Goal: Navigation & Orientation: Understand site structure

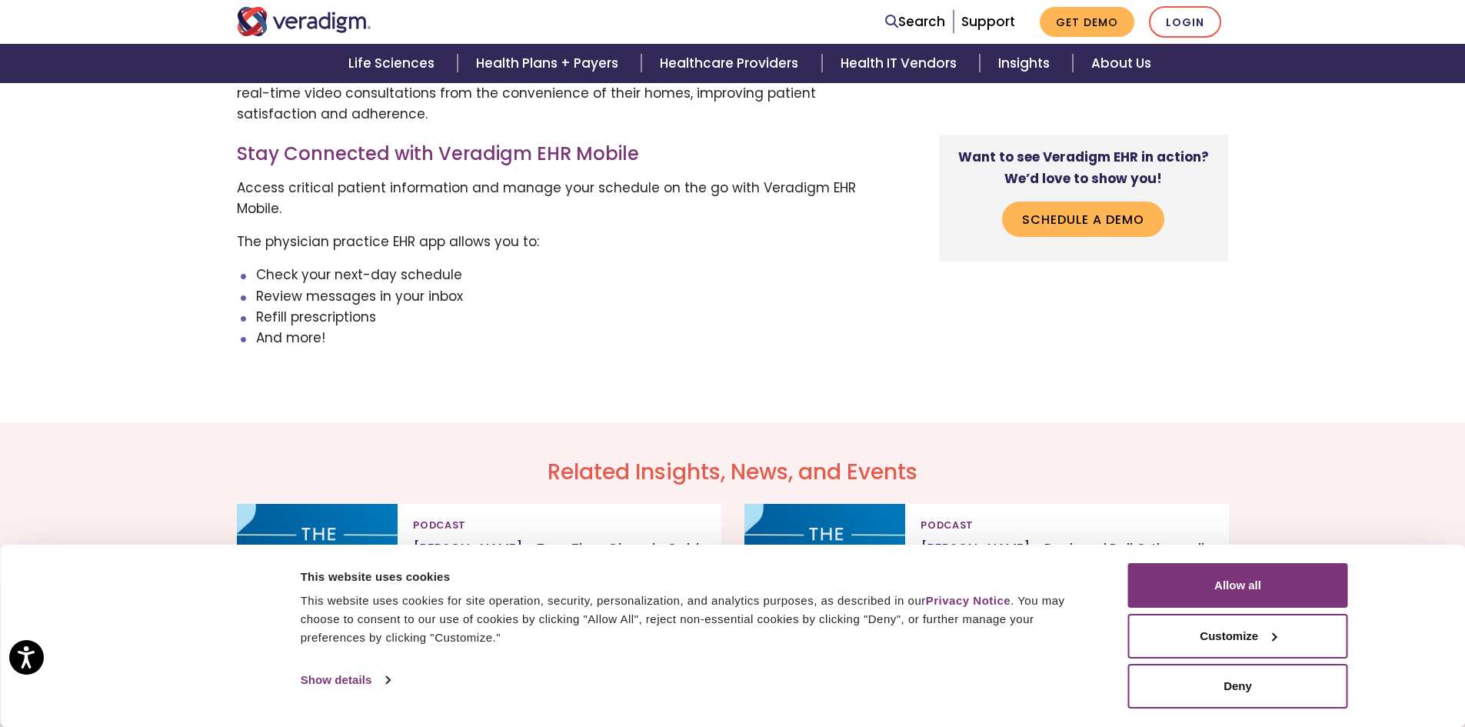
scroll to position [2921, 0]
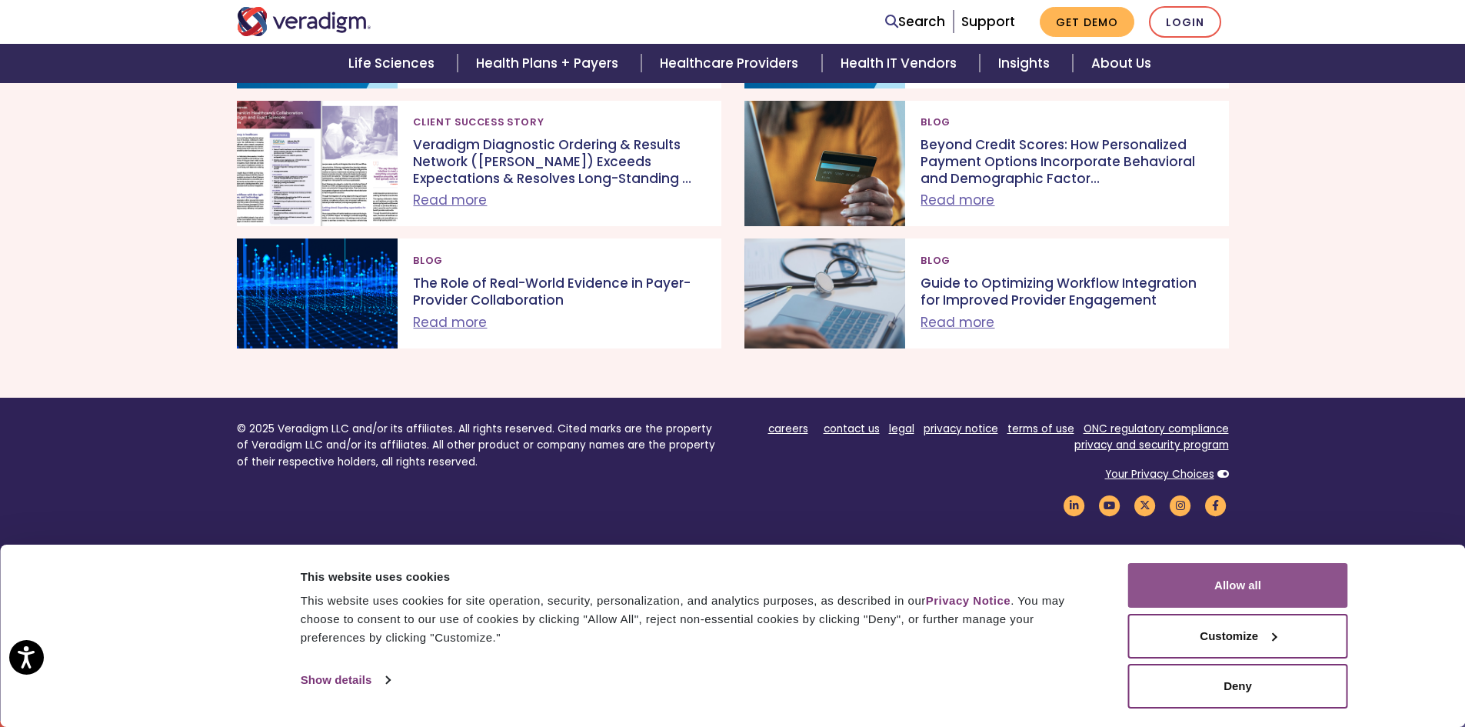
click at [1255, 572] on button "Allow all" at bounding box center [1238, 585] width 220 height 45
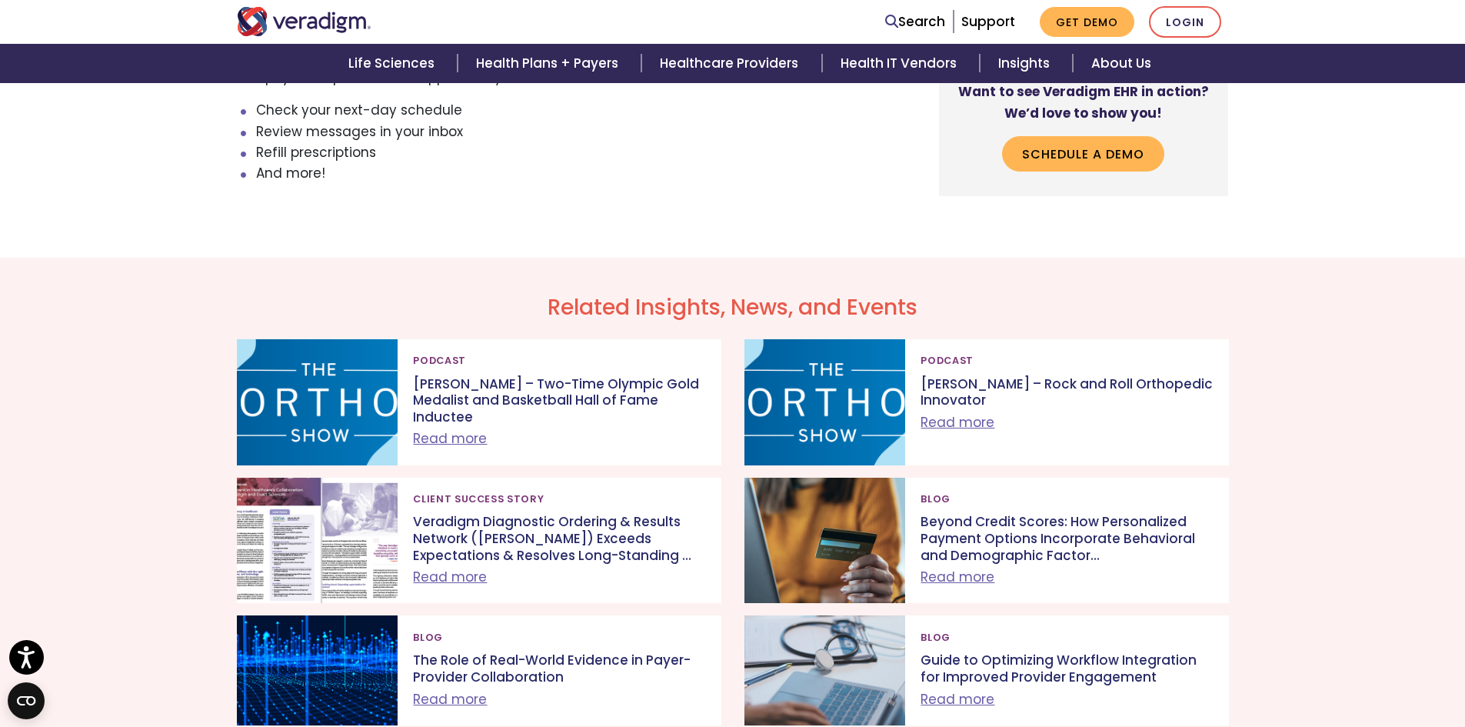
scroll to position [2382, 0]
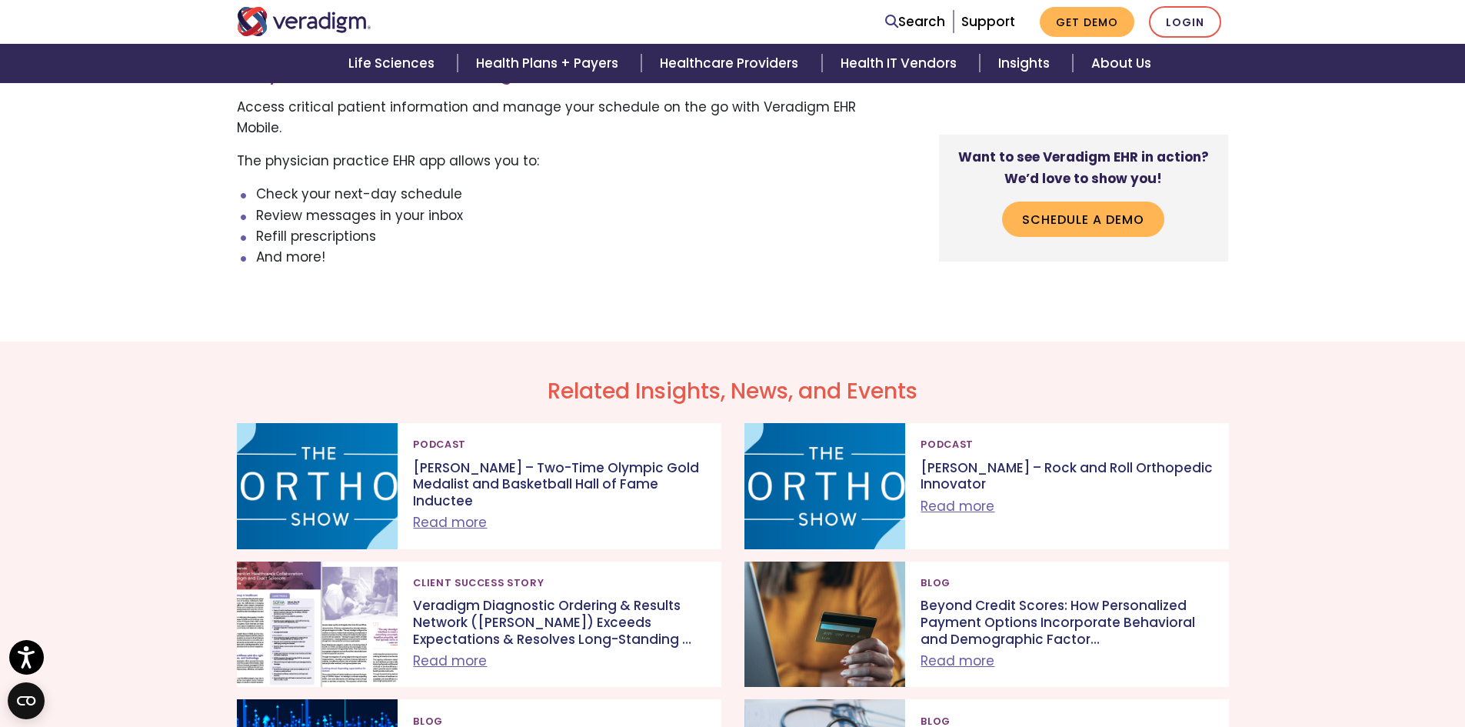
scroll to position [2459, 0]
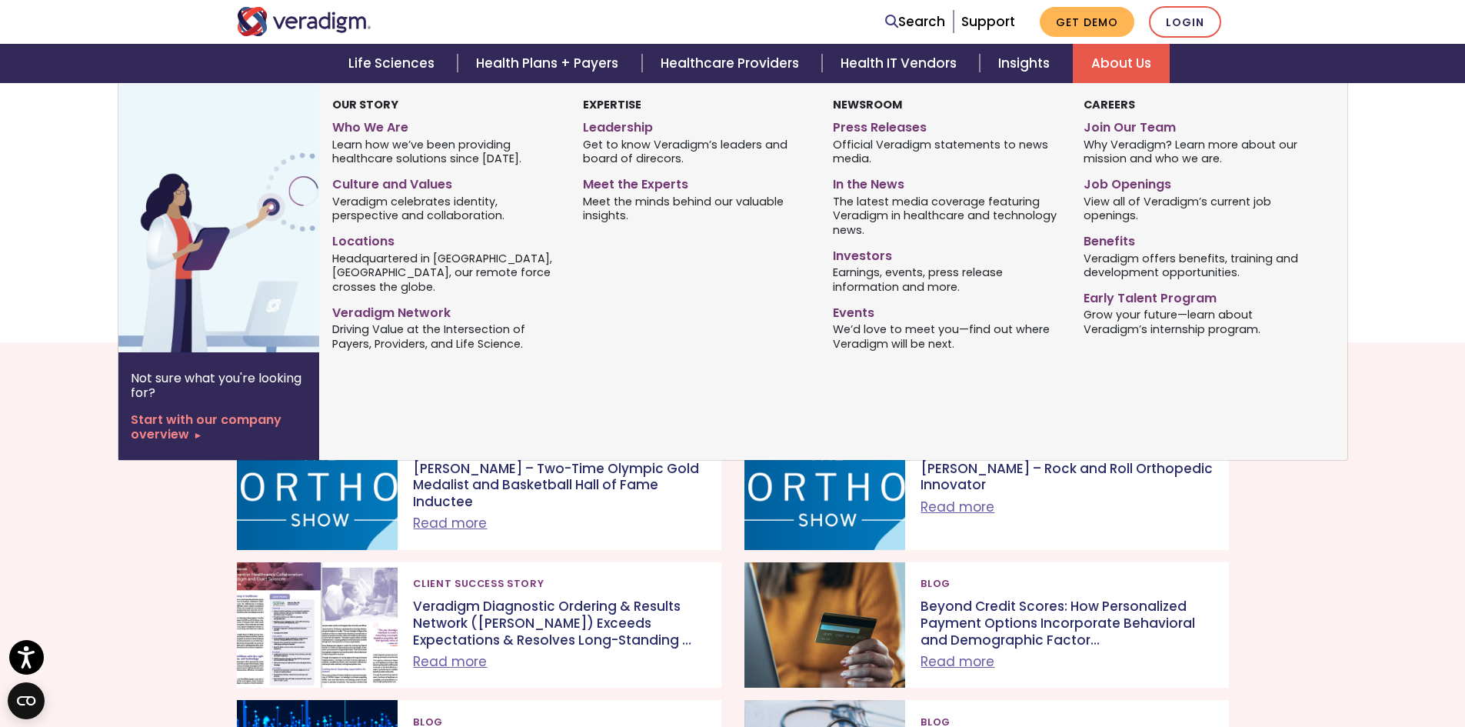
click at [1128, 60] on link "About Us" at bounding box center [1121, 63] width 97 height 39
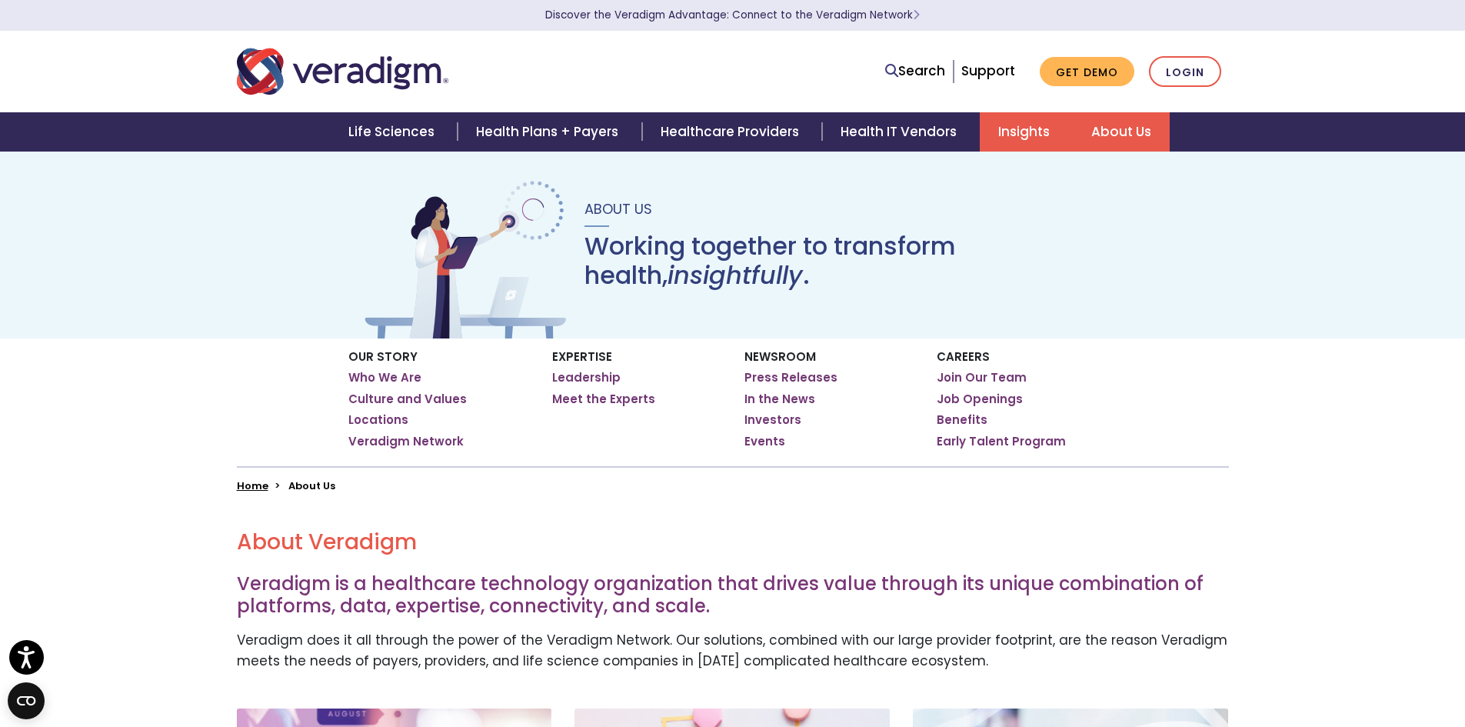
click at [1042, 131] on link "Insights" at bounding box center [1026, 131] width 93 height 39
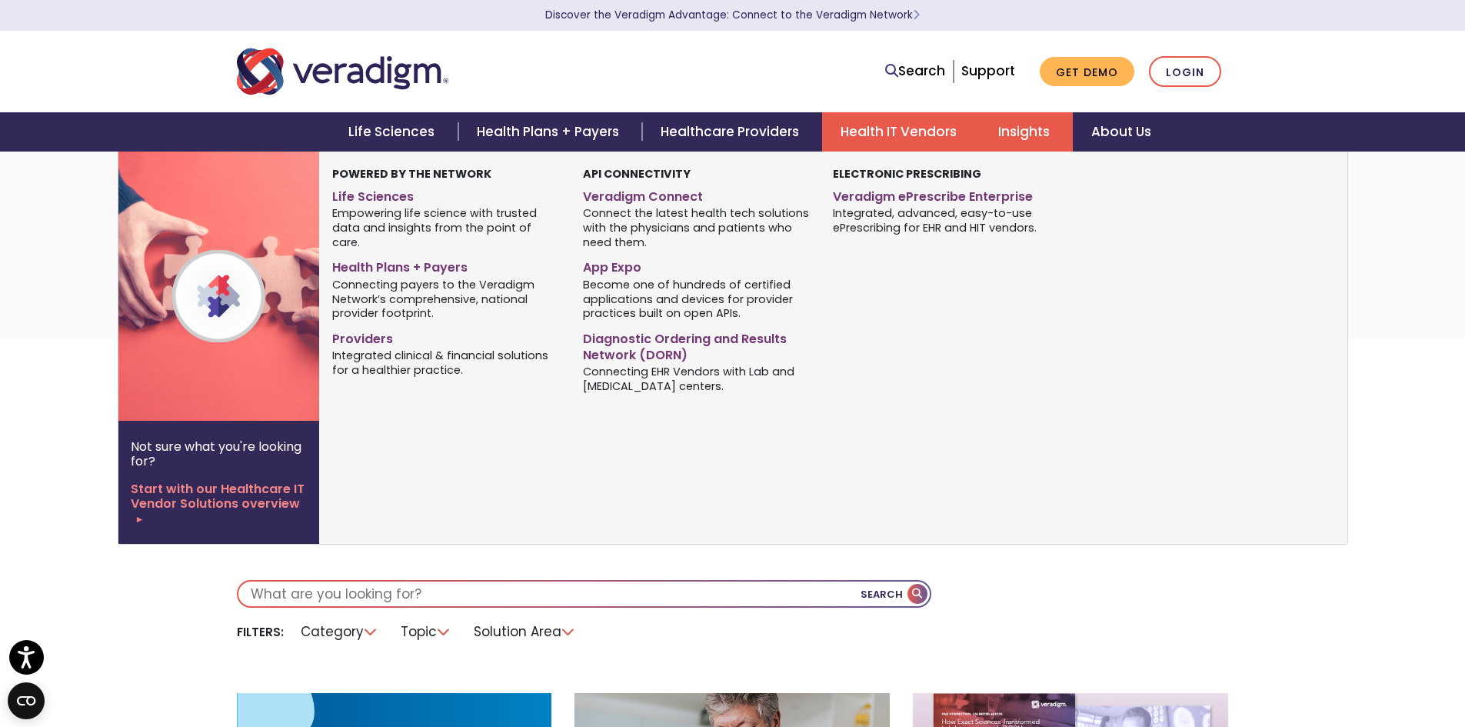
click at [913, 126] on link "Health IT Vendors" at bounding box center [901, 131] width 158 height 39
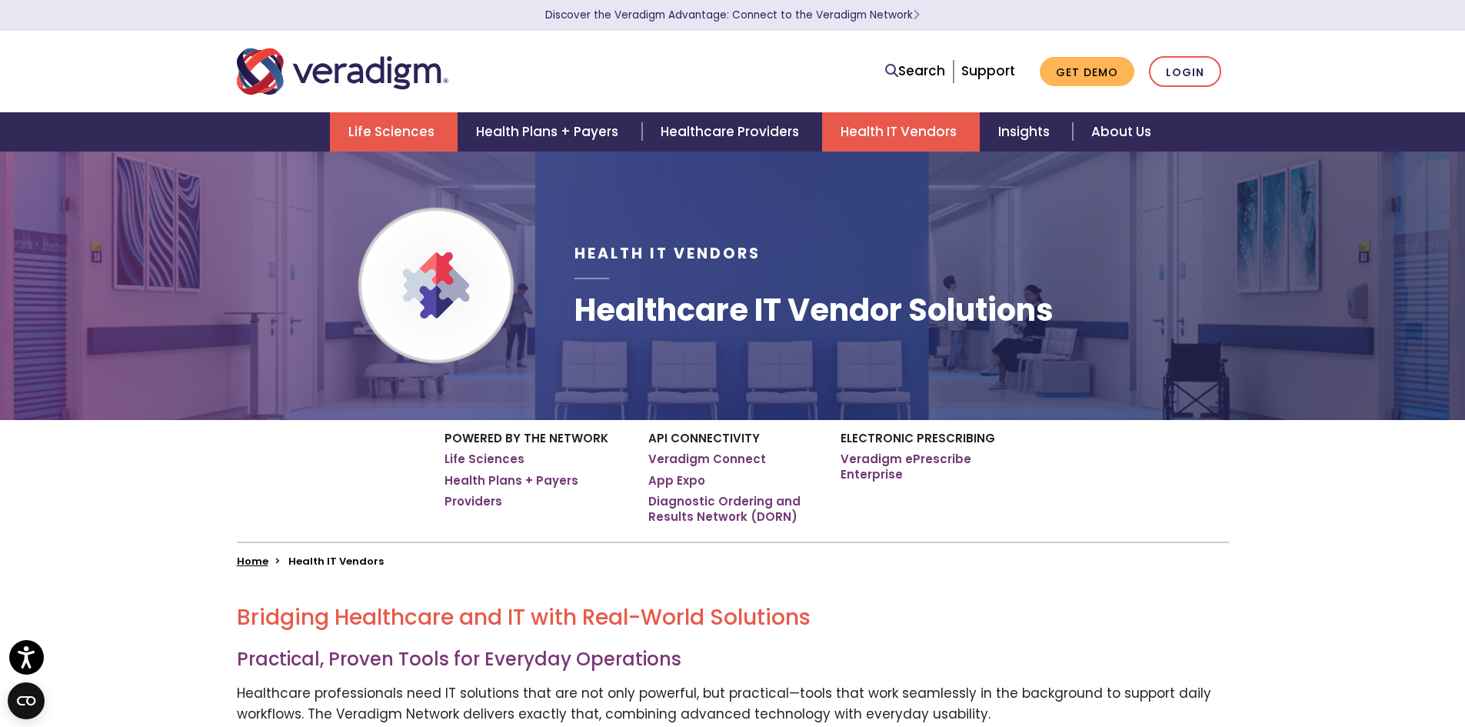
click at [408, 129] on link "Life Sciences" at bounding box center [394, 131] width 128 height 39
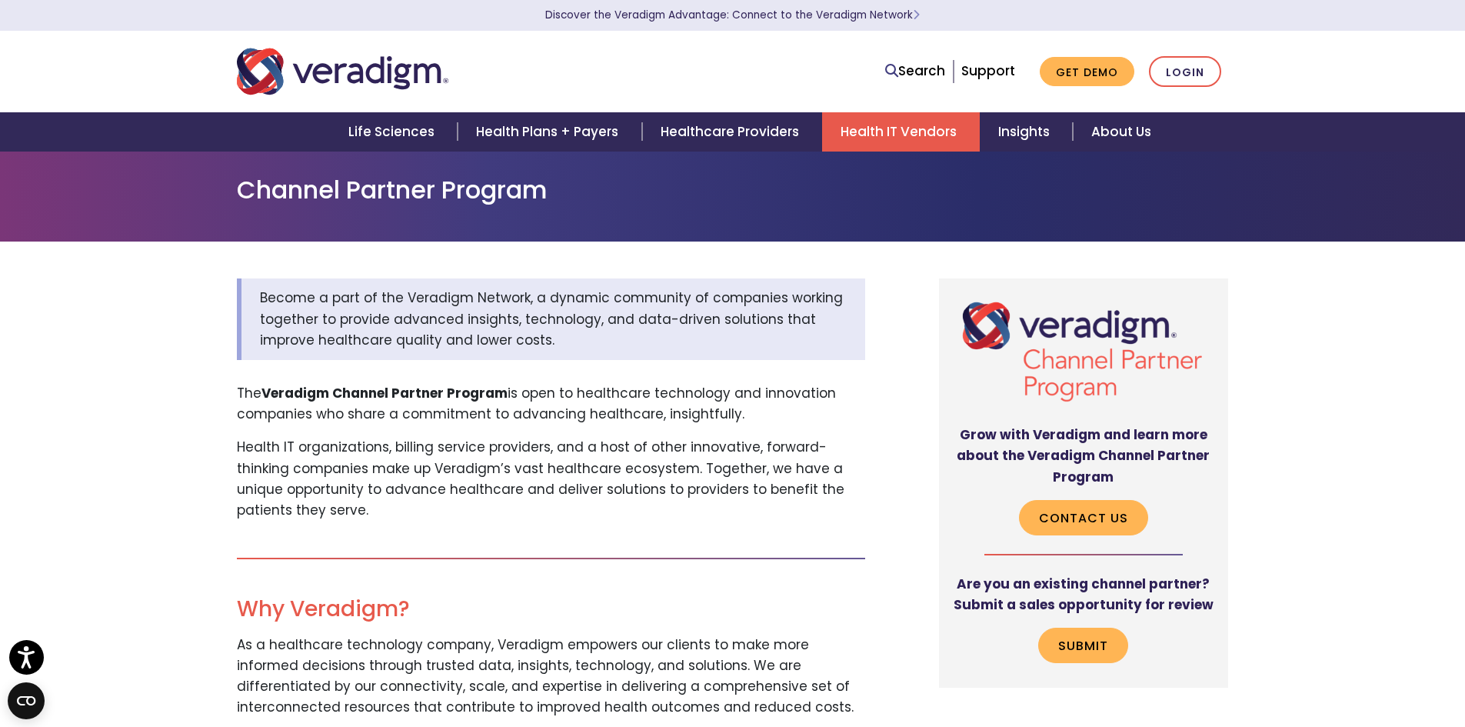
click at [937, 135] on link "Health IT Vendors" at bounding box center [901, 131] width 158 height 39
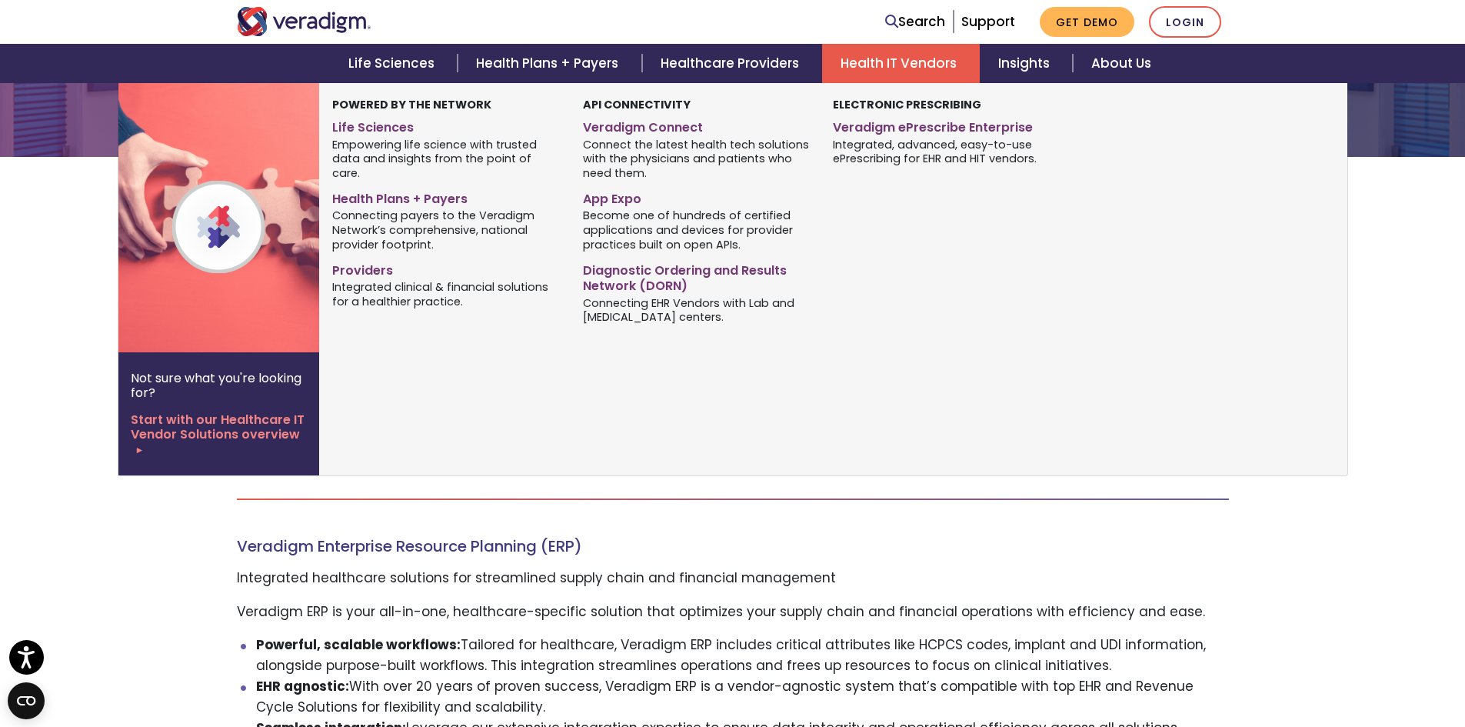
scroll to position [385, 0]
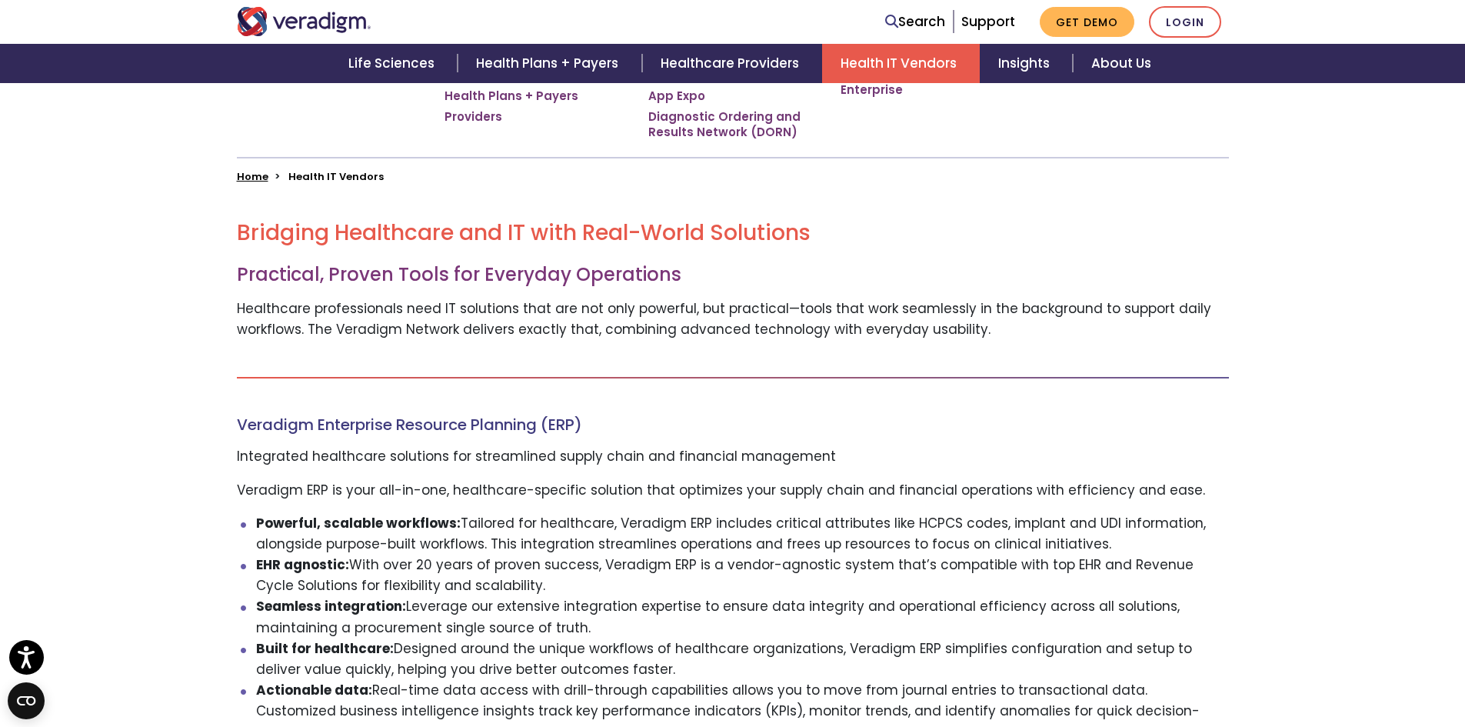
click at [1122, 560] on li "EHR agnostic: With over 20 years of proven success, Veradigm ERP is a vendor-ag…" at bounding box center [742, 576] width 973 height 42
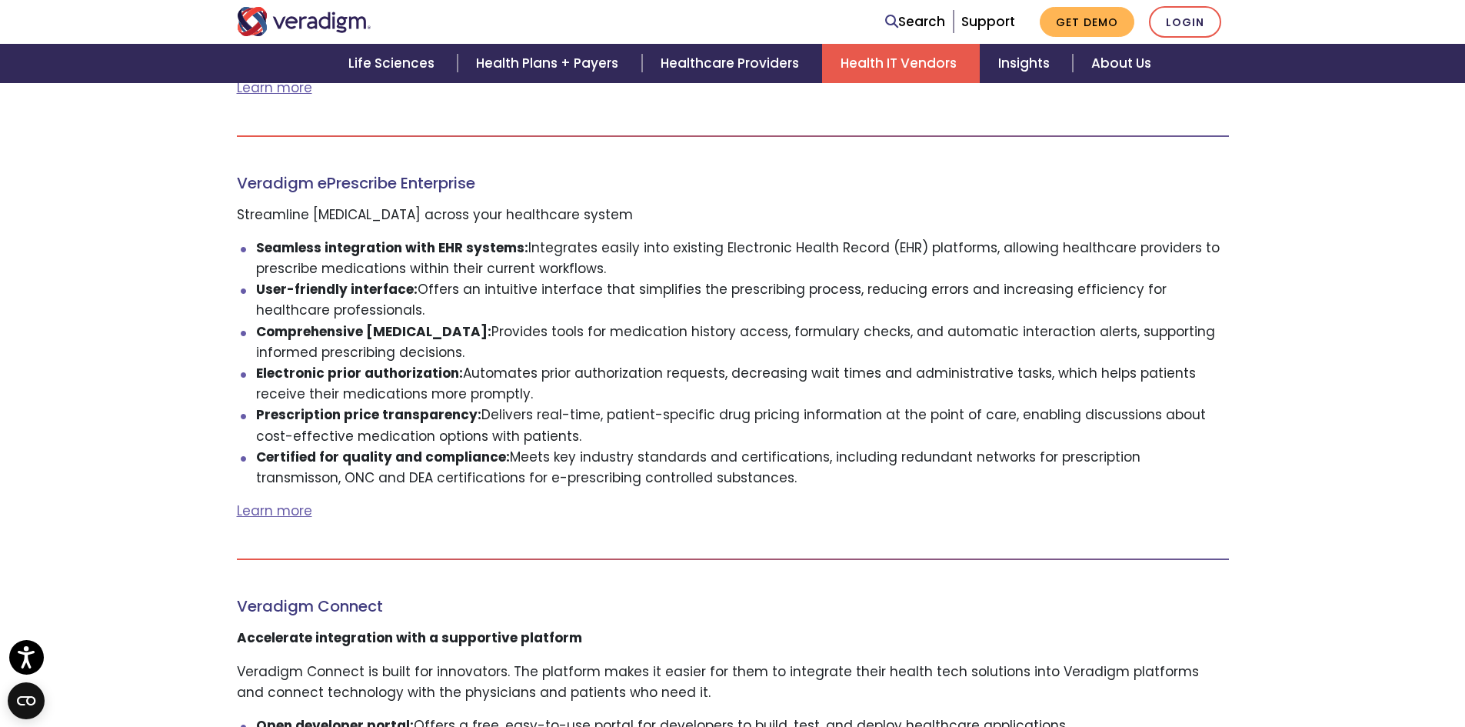
scroll to position [1308, 0]
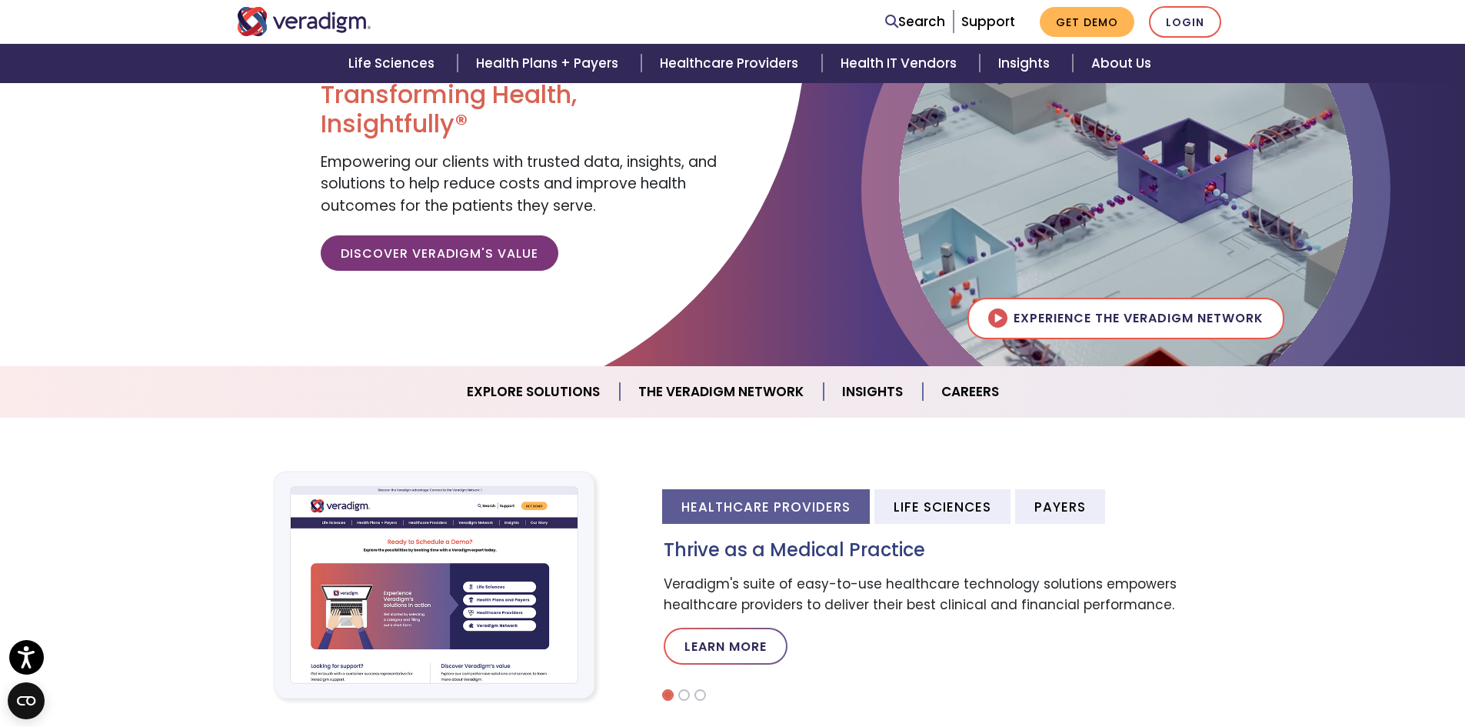
scroll to position [385, 0]
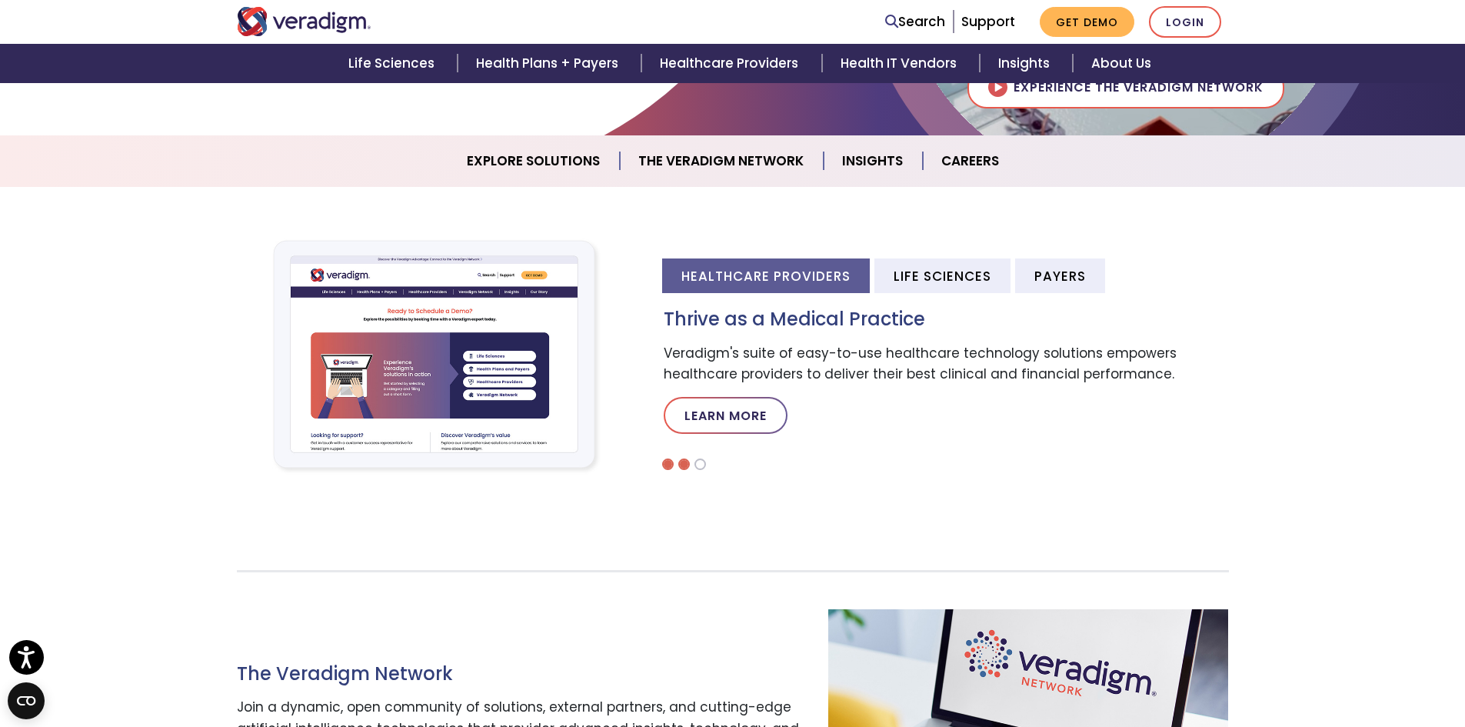
click at [682, 462] on li at bounding box center [684, 464] width 12 height 12
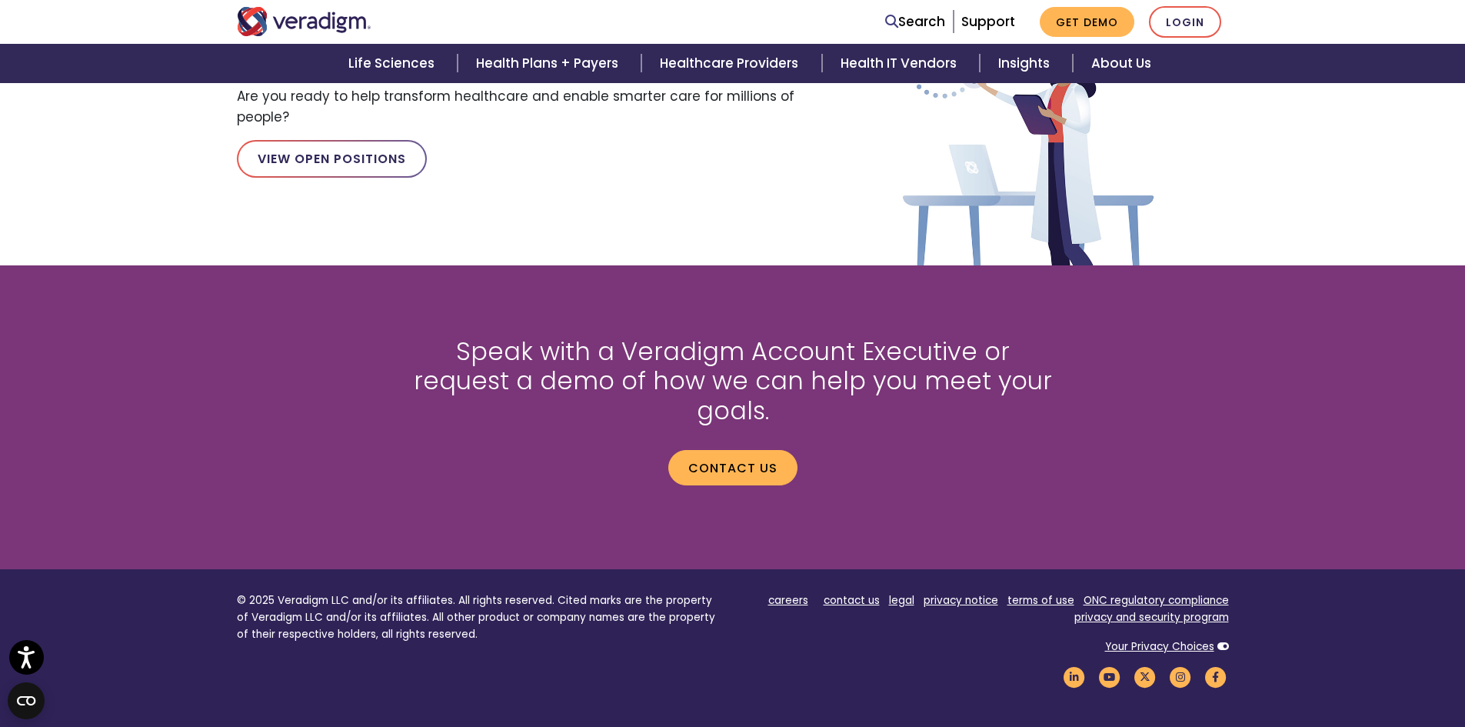
scroll to position [1923, 0]
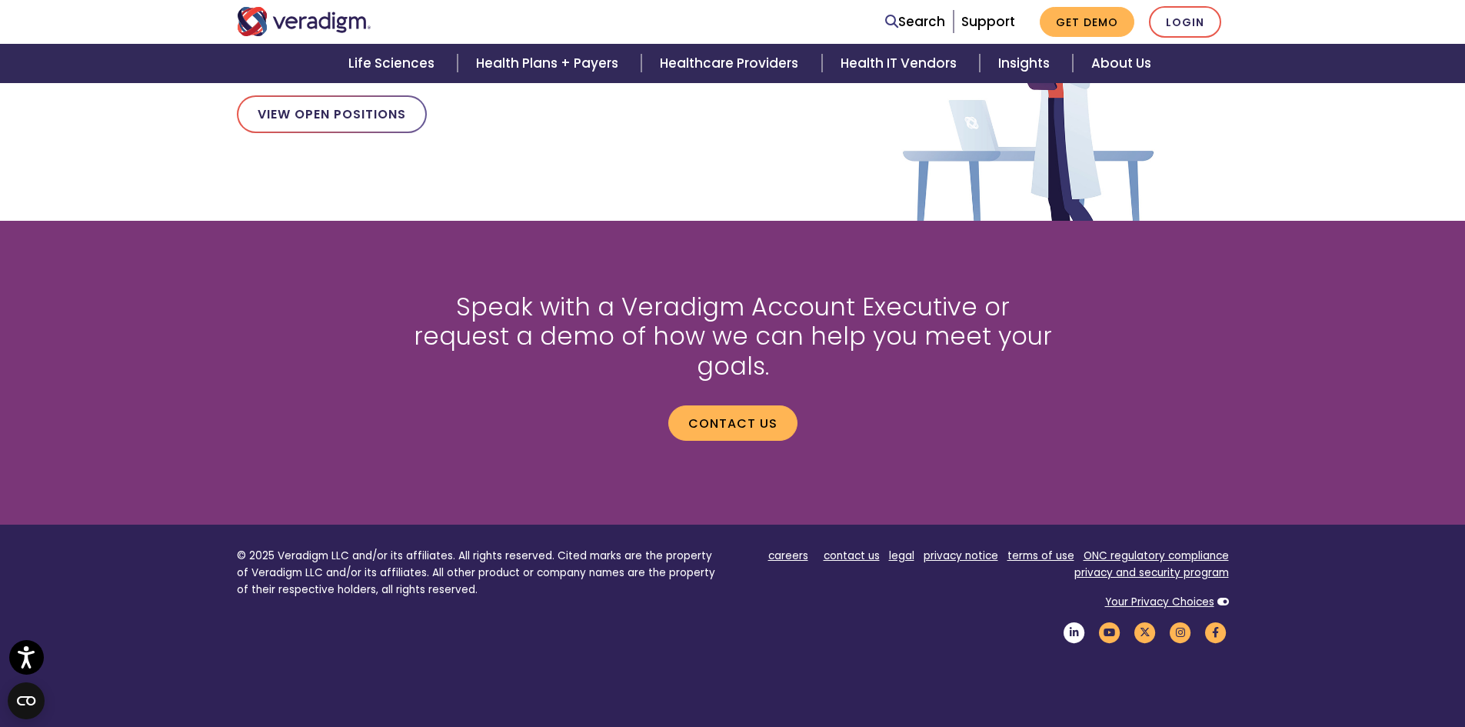
click at [1073, 622] on icon "Veradigm LinkedIn Link" at bounding box center [1075, 632] width 26 height 21
